Goal: Information Seeking & Learning: Check status

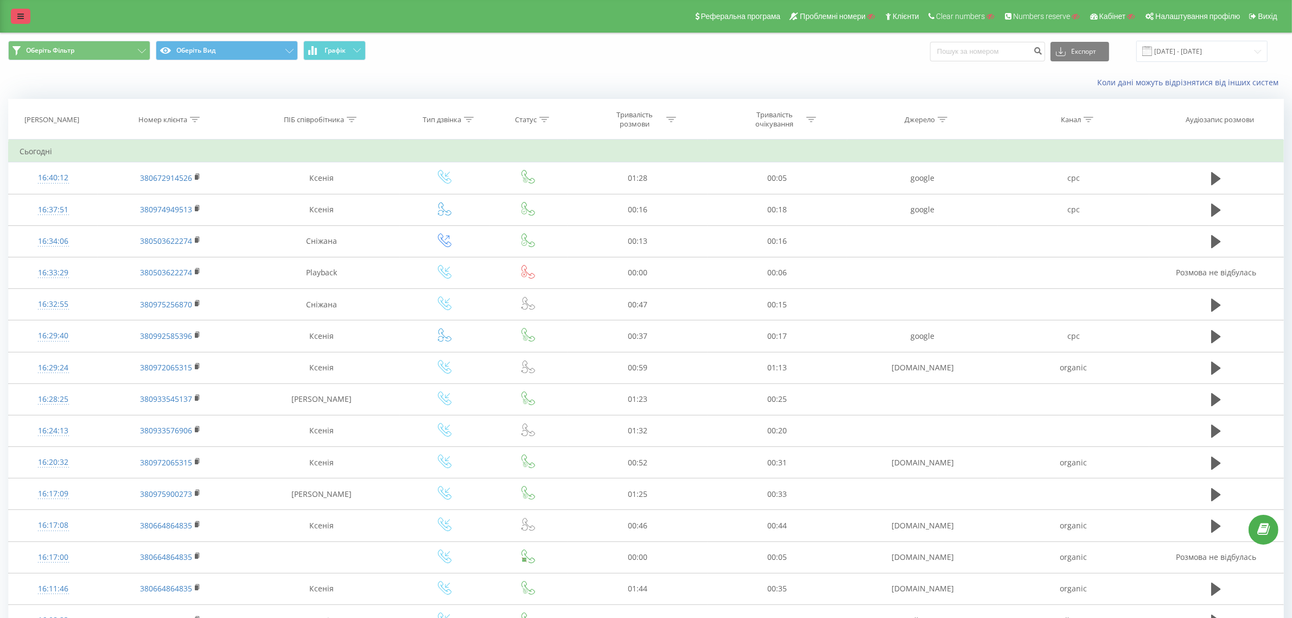
click at [16, 11] on link at bounding box center [21, 16] width 20 height 15
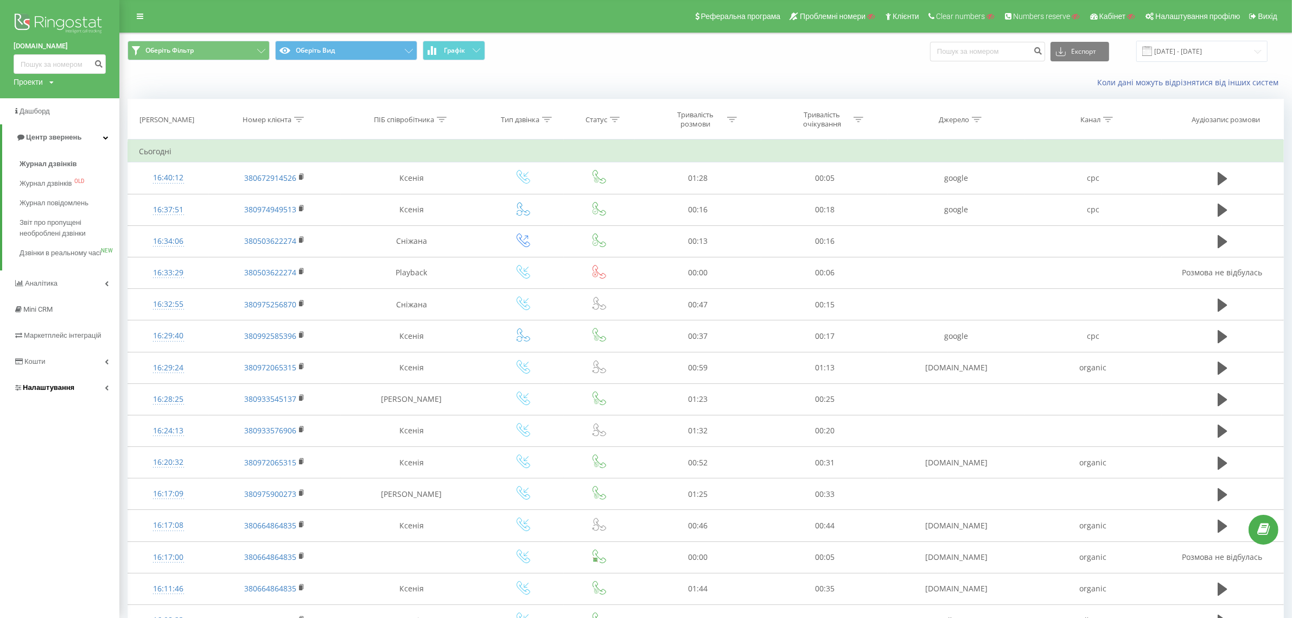
click at [56, 388] on link "Налаштування" at bounding box center [59, 387] width 119 height 26
click at [61, 312] on link "Віртуальна АТС" at bounding box center [70, 318] width 100 height 23
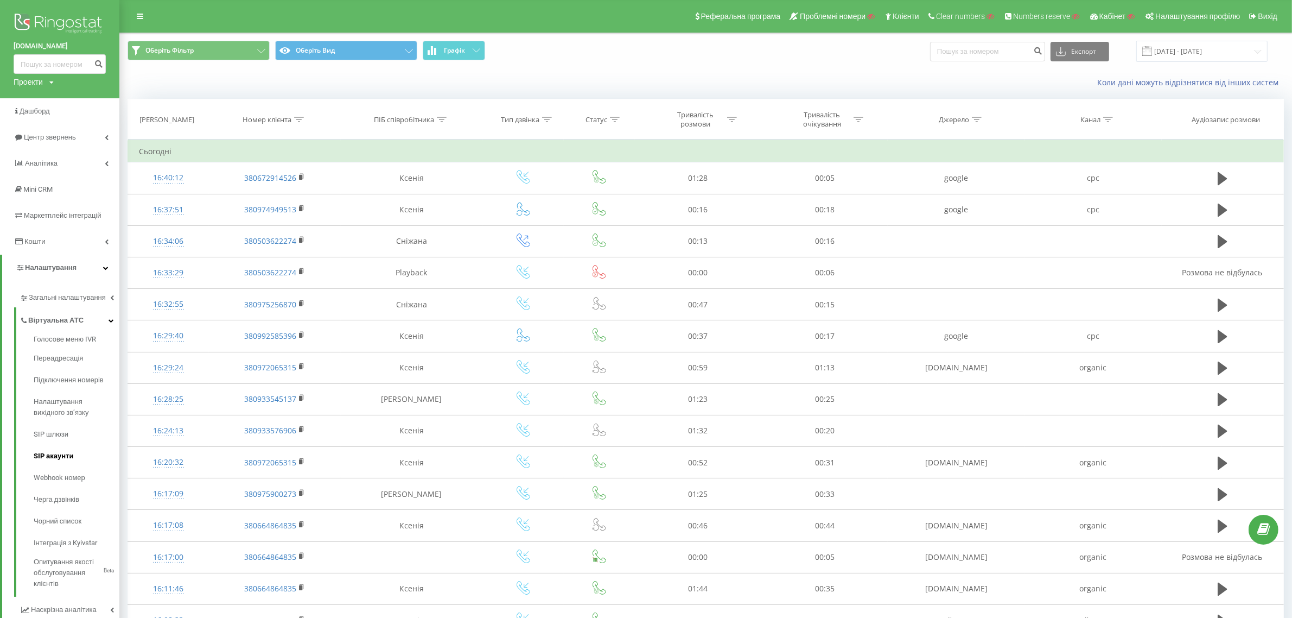
click at [58, 456] on span "SIP акаунти" at bounding box center [54, 455] width 40 height 11
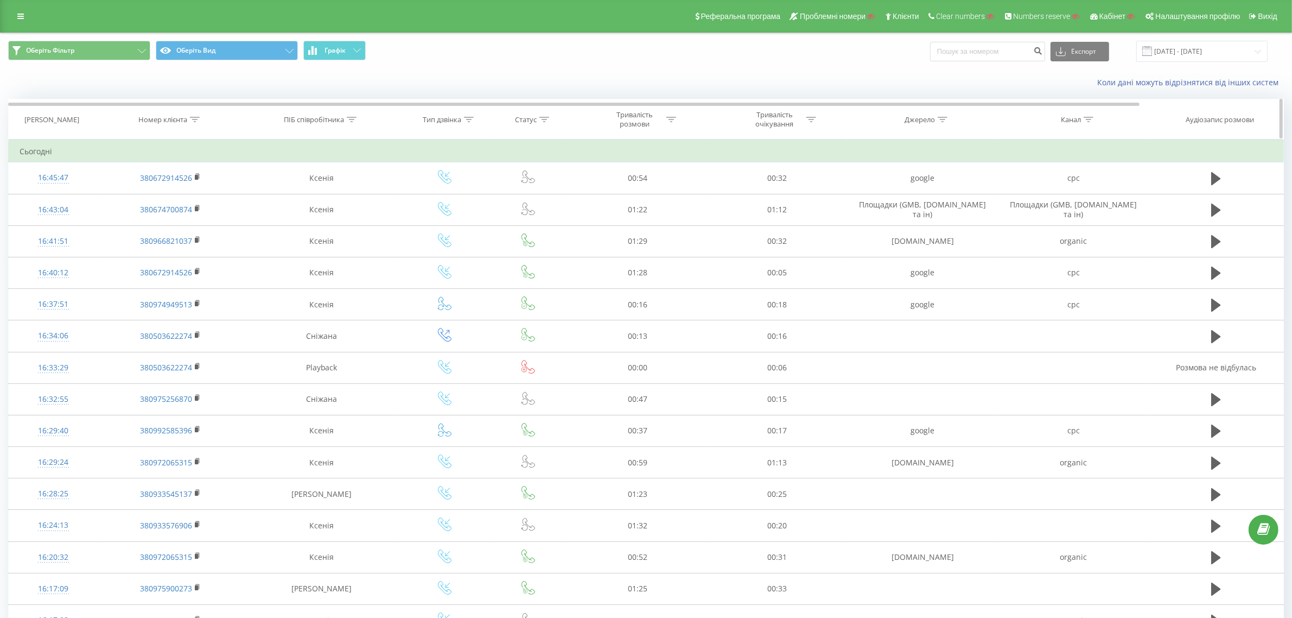
click at [193, 118] on icon at bounding box center [195, 119] width 10 height 5
click at [167, 200] on input "text" at bounding box center [171, 197] width 96 height 19
paste input "380964017087"
type input "380964017087"
click at [201, 219] on span "OK" at bounding box center [194, 218] width 30 height 17
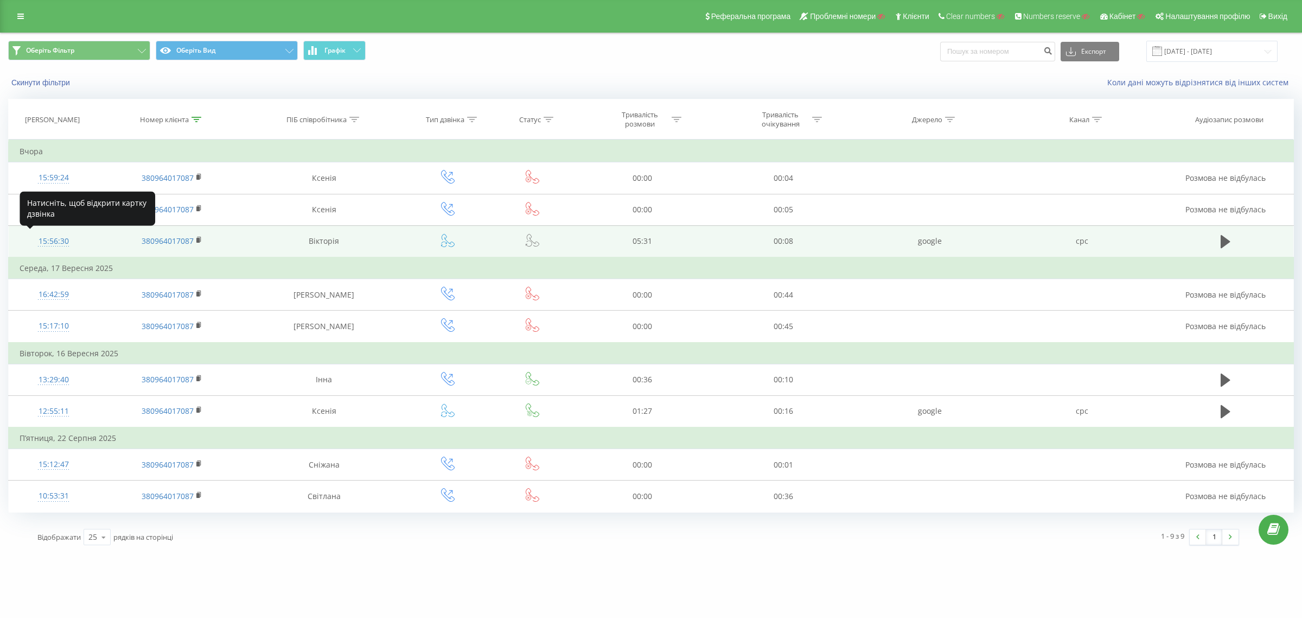
click at [54, 244] on div "15:56:30" at bounding box center [54, 241] width 68 height 21
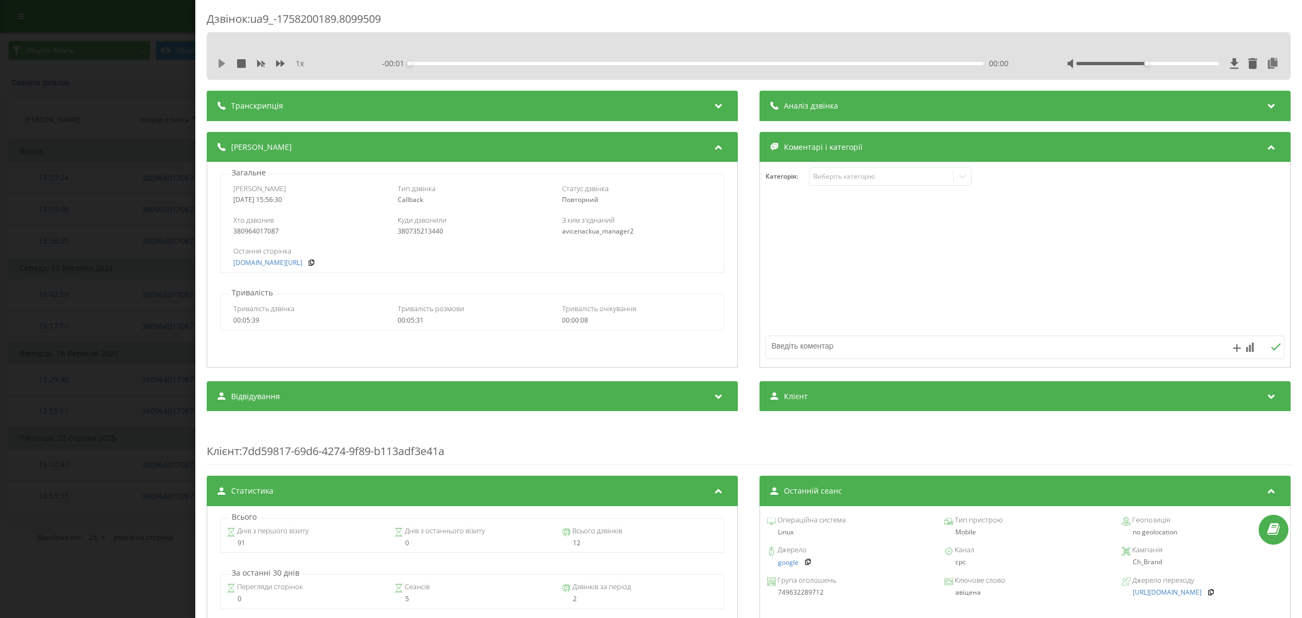
click at [220, 63] on icon at bounding box center [222, 63] width 7 height 9
drag, startPoint x: 1148, startPoint y: 64, endPoint x: 1161, endPoint y: 65, distance: 13.6
click at [1148, 65] on div at bounding box center [1148, 63] width 143 height 3
click at [237, 65] on icon at bounding box center [241, 63] width 9 height 9
